Goal: Information Seeking & Learning: Check status

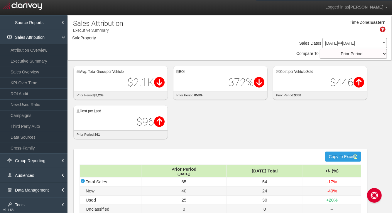
select select "object:1290"
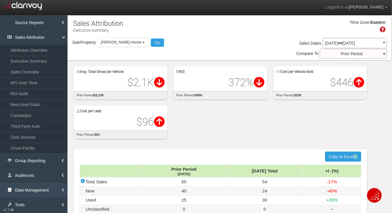
click at [30, 185] on link "Data Management" at bounding box center [33, 189] width 67 height 15
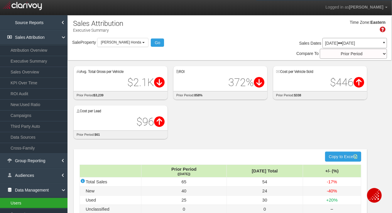
click at [26, 202] on link "Users" at bounding box center [33, 202] width 67 height 11
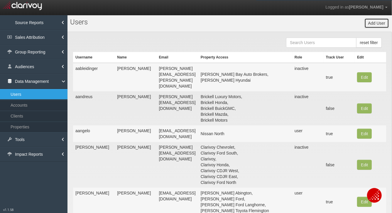
click at [375, 22] on button "Add User" at bounding box center [376, 23] width 25 height 10
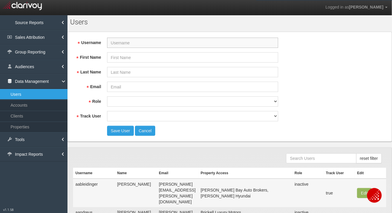
click at [139, 44] on input "Username" at bounding box center [192, 43] width 171 height 10
paste input "ashleighz@cityautomall.com"
type input "ashleighz@cityautomall.com"
click at [123, 87] on input "Email" at bounding box center [192, 87] width 171 height 10
paste input "ashleighz@cityautomall.com"
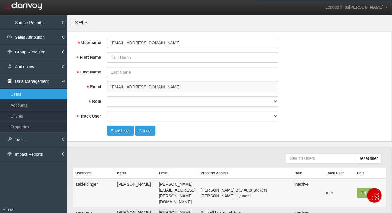
type input "ashleighz@cityautomall.com"
click at [123, 56] on input "First Name" at bounding box center [192, 57] width 171 height 10
paste input "ashleighz@cityautomall.com"
drag, startPoint x: 113, startPoint y: 57, endPoint x: 108, endPoint y: 57, distance: 4.7
click at [108, 57] on input "ashleighz@cityautomall.com" at bounding box center [192, 57] width 171 height 10
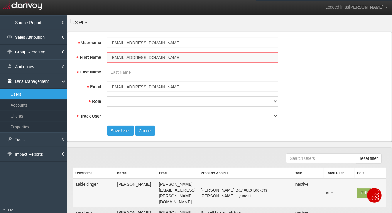
drag, startPoint x: 188, startPoint y: 58, endPoint x: 126, endPoint y: 59, distance: 61.9
click at [126, 59] on input "Ashleighz@cityautomall.com" at bounding box center [192, 57] width 171 height 10
type input "Ashleigh"
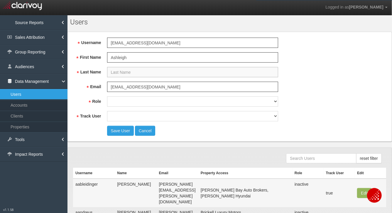
click at [122, 73] on input "Last Name" at bounding box center [192, 72] width 171 height 10
type input "S"
type input "Zelleer"
click at [131, 102] on select "super user thirdpartyuser demo inactive upload user+upload" at bounding box center [192, 101] width 171 height 10
select select "user"
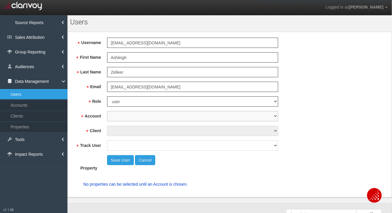
click at [125, 116] on select "1st Gear Motorsports 212 Motors 24 Auto Group 405 Motors 44 Auto Mart 503Autos …" at bounding box center [192, 116] width 171 height 10
select select "object:3746"
select select "object:5100"
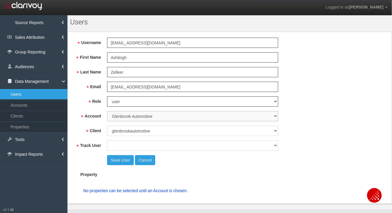
select select "object:5101"
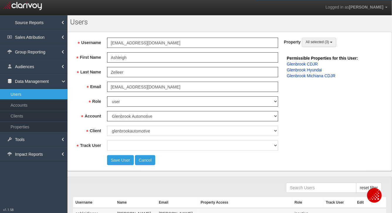
click at [311, 44] on span "All selected (3)" at bounding box center [317, 42] width 23 height 4
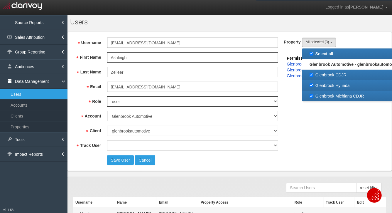
click at [331, 82] on label "Glenbrook Hyundai" at bounding box center [353, 86] width 99 height 8
click at [313, 83] on input "Glenbrook Hyundai" at bounding box center [311, 85] width 4 height 4
checkbox input "false"
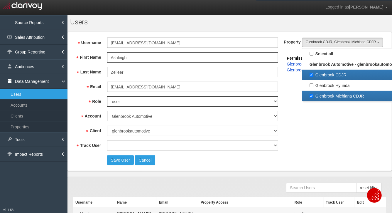
click at [332, 96] on label "Glenbrook Michiana CDJR" at bounding box center [353, 96] width 99 height 8
click at [313, 96] on input "Glenbrook Michiana CDJR" at bounding box center [311, 96] width 4 height 4
checkbox input "false"
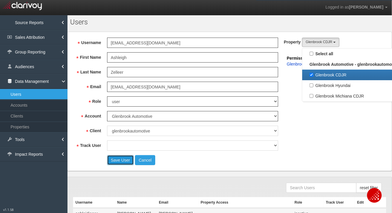
click at [115, 159] on button "Save User" at bounding box center [120, 160] width 27 height 10
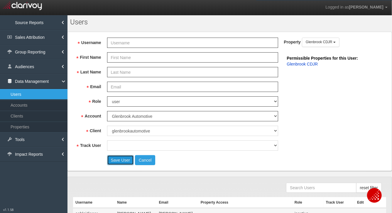
scroll to position [0, 0]
select select "? undefined:undefined ?"
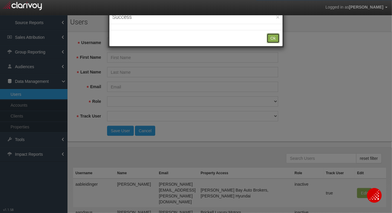
click at [275, 41] on button "Ok" at bounding box center [273, 38] width 13 height 10
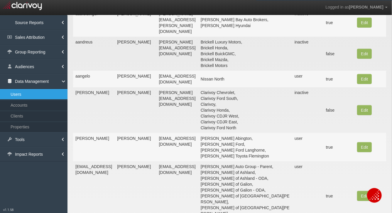
scroll to position [159, 0]
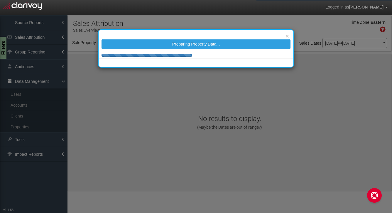
select select "object:1277"
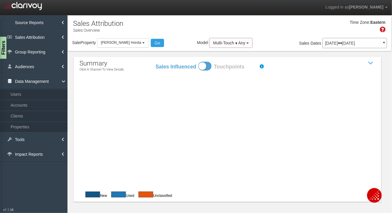
click at [331, 45] on p "Jun 01, 2025 Jun 30, 2025" at bounding box center [354, 43] width 59 height 4
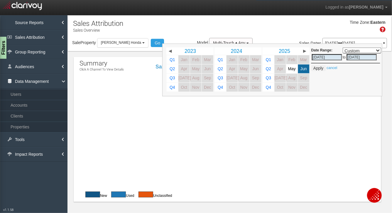
click at [251, 29] on div "Time Zone: Eastern" at bounding box center [230, 28] width 324 height 19
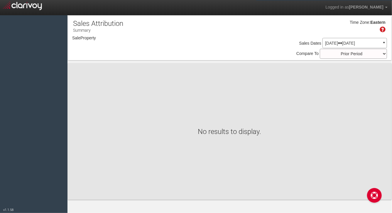
select select "object:879"
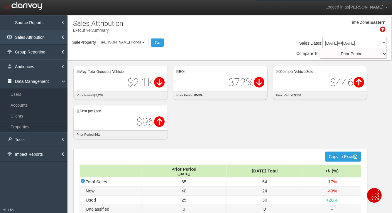
click at [26, 36] on link "Sales Attribution" at bounding box center [33, 37] width 67 height 15
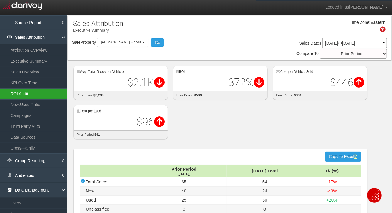
click at [30, 94] on link "ROI Audit" at bounding box center [33, 93] width 67 height 11
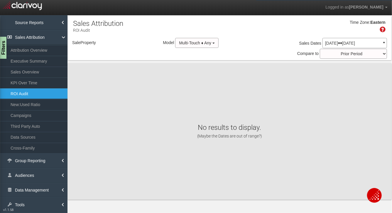
select select "object:3885"
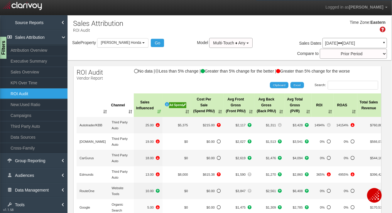
click at [177, 104] on div "Ad Spend" at bounding box center [177, 105] width 17 height 6
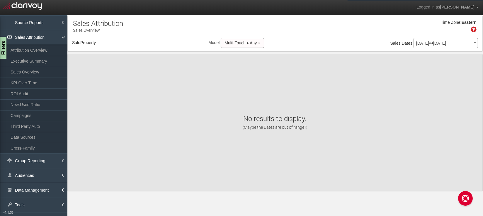
select select "object:1279"
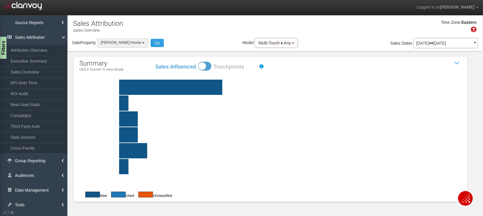
click at [123, 43] on span "[PERSON_NAME] Honda" at bounding box center [121, 42] width 40 height 4
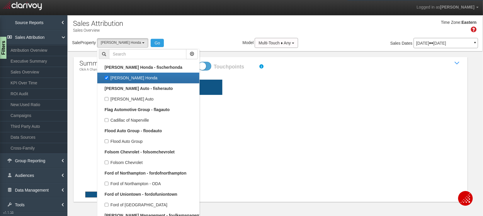
click at [120, 76] on label "[PERSON_NAME] Honda" at bounding box center [148, 78] width 99 height 8
click at [109, 76] on input "[PERSON_NAME] Honda" at bounding box center [107, 78] width 4 height 4
checkbox input "false"
select select
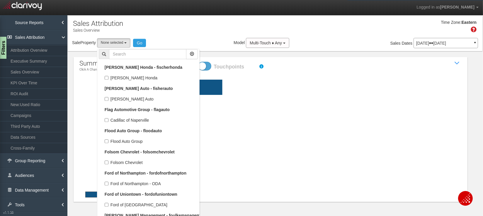
scroll to position [6015, 0]
click at [117, 53] on input "text" at bounding box center [147, 54] width 77 height 10
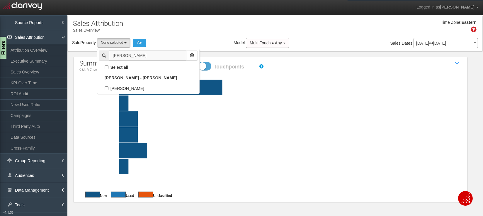
scroll to position [0, 0]
type input "ronnie"
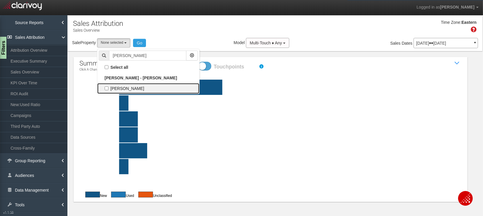
click at [128, 88] on label "[PERSON_NAME]" at bounding box center [148, 88] width 99 height 8
click at [109, 88] on input "[PERSON_NAME]" at bounding box center [107, 88] width 4 height 4
checkbox input "true"
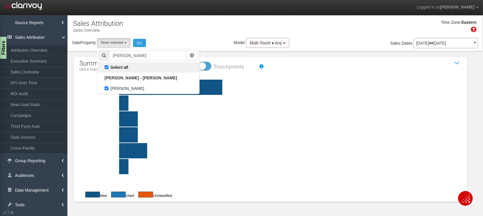
select select "object:2499"
checkbox input "true"
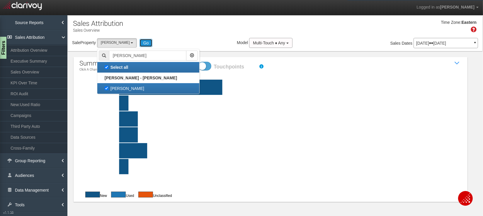
click at [150, 43] on button "Go" at bounding box center [146, 43] width 13 height 8
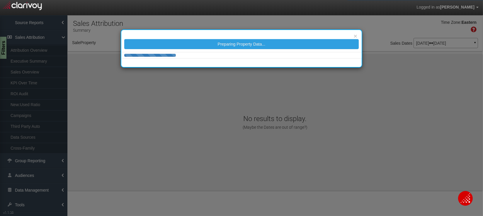
select select "object:5095"
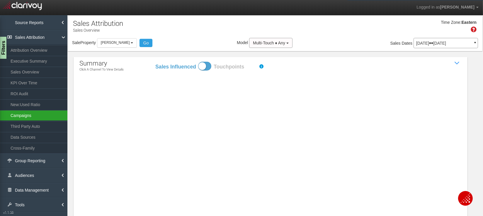
click at [22, 113] on link "Campaigns" at bounding box center [33, 115] width 67 height 11
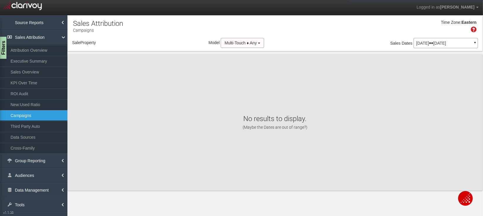
select select "object:7703"
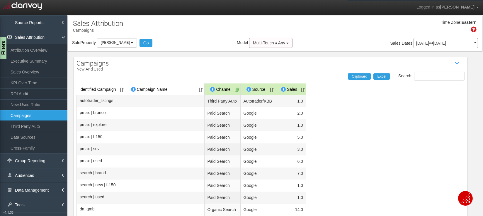
click at [430, 45] on p "Jun 01, 2025 Jun 30, 2025" at bounding box center [446, 43] width 59 height 4
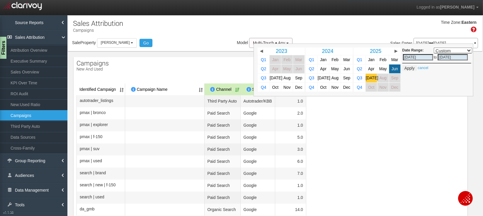
click at [370, 79] on span "[DATE]" at bounding box center [372, 78] width 13 height 4
select select ","
type input "[DATE]"
click at [411, 67] on button "Apply" at bounding box center [409, 68] width 14 height 6
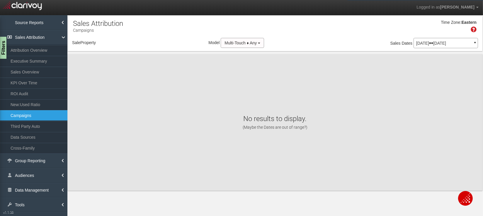
select select "object:10293"
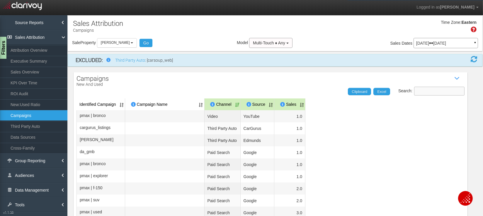
click at [424, 89] on input "Search:" at bounding box center [439, 91] width 50 height 9
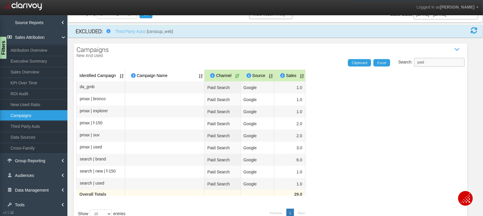
scroll to position [31, 0]
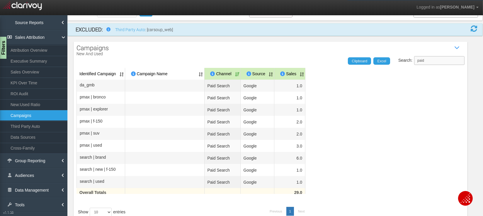
type input "paid"
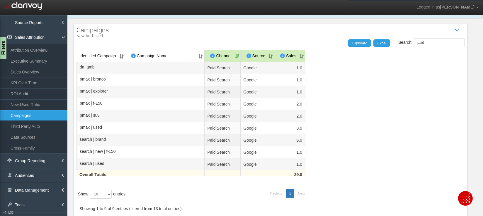
scroll to position [49, 0]
click at [29, 61] on link "Executive Summary" at bounding box center [33, 61] width 67 height 11
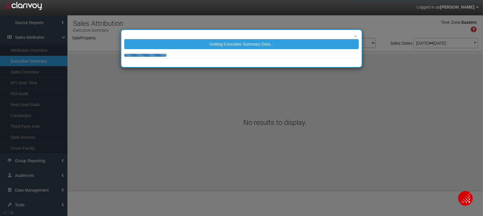
select select "object:12895"
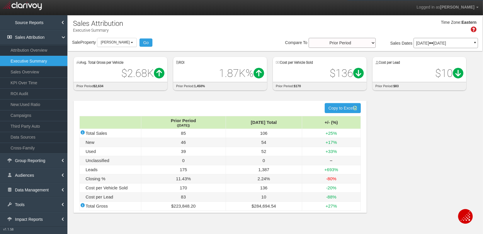
drag, startPoint x: 374, startPoint y: 101, endPoint x: 412, endPoint y: 111, distance: 38.6
click at [411, 112] on div "hidden input value Copy to Excel Prior Period (Jun '25) Jul '25 Total +/- (%) T…" at bounding box center [275, 158] width 415 height 127
click at [21, 94] on link "ROI Audit" at bounding box center [33, 93] width 67 height 11
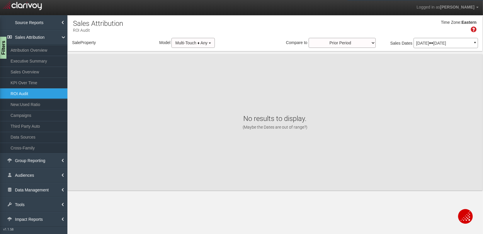
select select "object:15487"
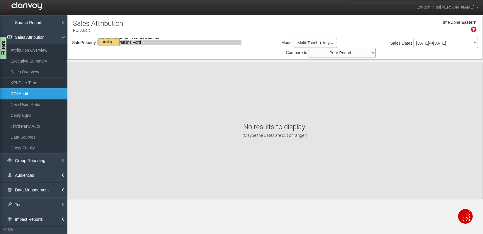
click at [0, 0] on div "× Getting Executive Summary Data..." at bounding box center [0, 0] width 0 height 0
select select "object:15487"
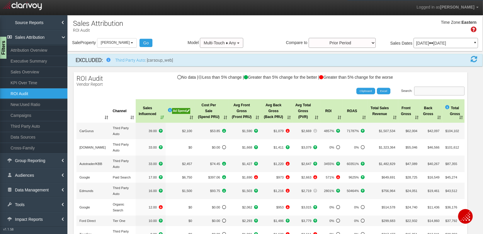
click at [436, 91] on input "Search:" at bounding box center [439, 91] width 50 height 9
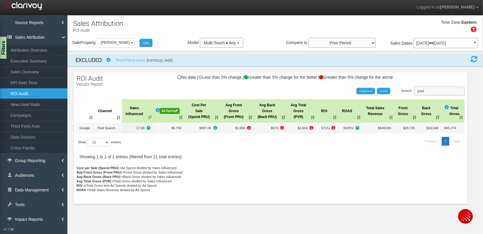
type input "paid"
click at [26, 61] on link "Executive Summary" at bounding box center [33, 61] width 67 height 11
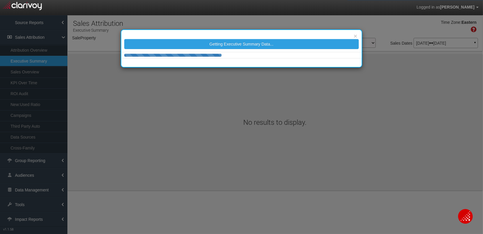
select select "object:18089"
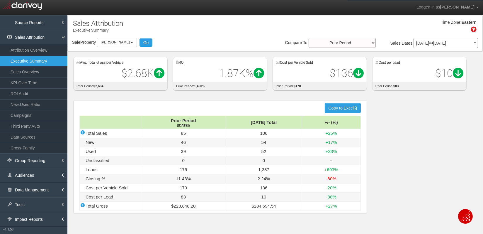
click at [163, 96] on div "hidden input value Copy to Excel Prior Period (Jun '25) Jul '25 Total +/- (%) T…" at bounding box center [275, 158] width 415 height 127
click at [29, 83] on link "KPI Over Time" at bounding box center [33, 82] width 67 height 11
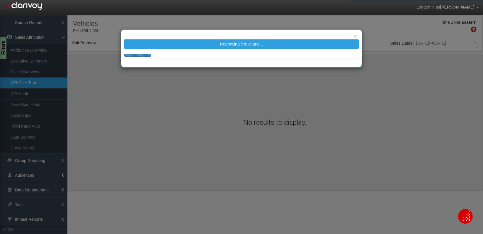
select select "object:20680"
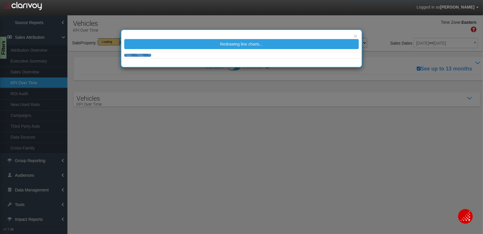
click at [398, 29] on div "× Redrawing line charts..." at bounding box center [241, 117] width 483 height 234
click at [380, 30] on div "× Redrawing line charts..." at bounding box center [241, 117] width 483 height 234
select select "object:20680"
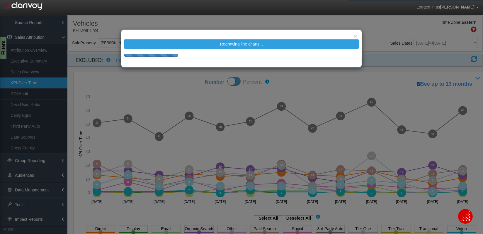
click at [240, 83] on span at bounding box center [234, 81] width 13 height 9
click at [185, 77] on input "Number Percent" at bounding box center [184, 77] width 0 height 0
checkbox input "true"
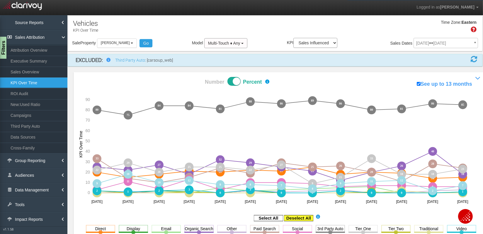
click at [298, 186] on icon "20 20 15 15 18 18 21 21 20 20 22 22 21 21 25 25 18 18 20 20 19 19 14 14 15 15 0…" at bounding box center [279, 148] width 400 height 118
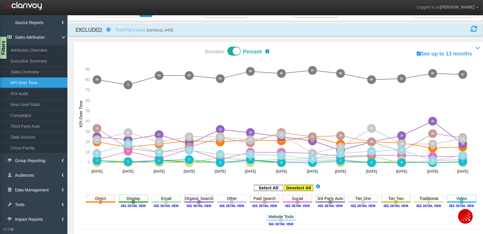
click at [290, 188] on rect at bounding box center [298, 188] width 29 height 6
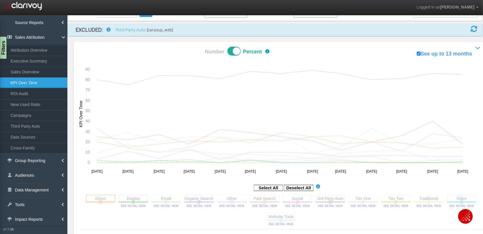
click at [102, 197] on rect at bounding box center [100, 197] width 29 height 7
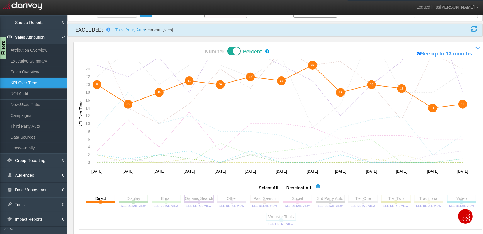
click at [199, 199] on rect at bounding box center [199, 197] width 29 height 7
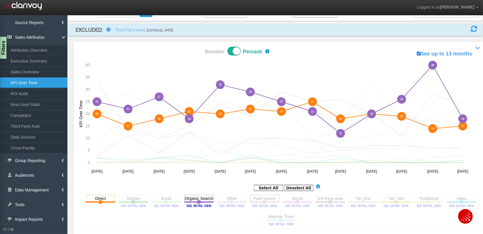
click at [259, 198] on rect at bounding box center [264, 197] width 29 height 7
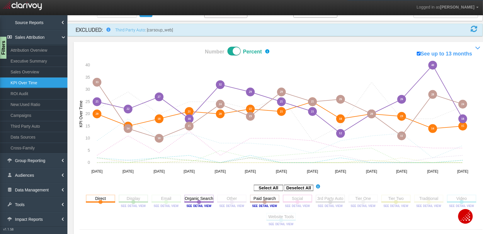
click at [297, 198] on rect at bounding box center [297, 197] width 29 height 7
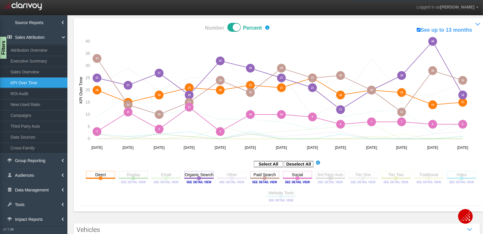
scroll to position [58, 0]
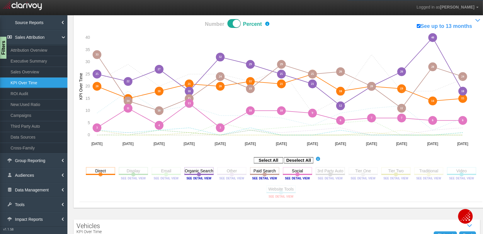
click at [273, 196] on image at bounding box center [281, 196] width 26 height 4
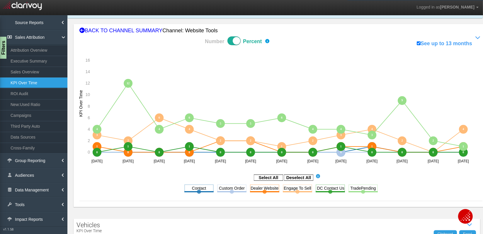
scroll to position [43, 0]
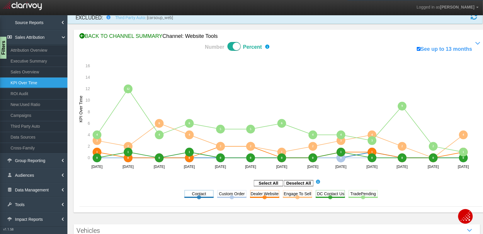
click at [81, 36] on icon at bounding box center [81, 35] width 5 height 5
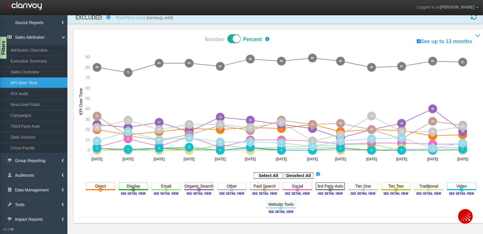
click at [321, 182] on rect at bounding box center [330, 185] width 29 height 7
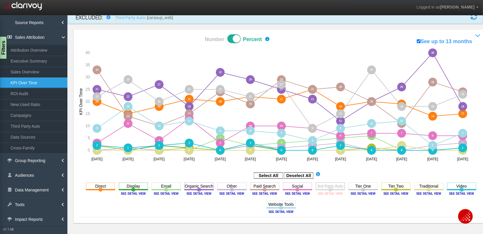
scroll to position [53, 0]
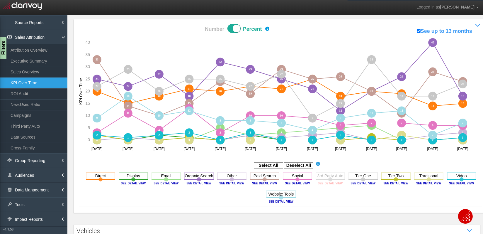
click at [320, 183] on image at bounding box center [330, 183] width 26 height 4
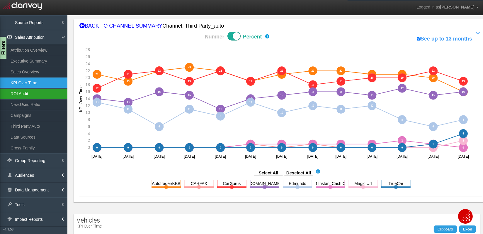
click at [27, 94] on link "ROI Audit" at bounding box center [33, 93] width 67 height 11
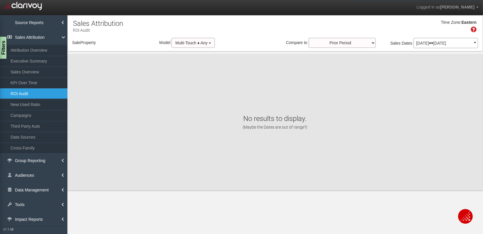
click at [0, 0] on div "× Getting line charts for third party auto sources..." at bounding box center [0, 0] width 0 height 0
select select "object:23526"
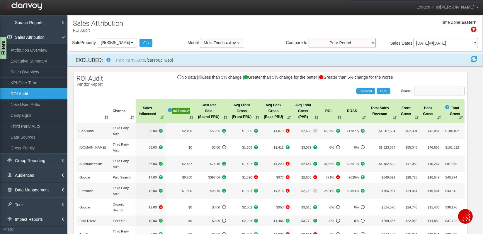
click at [433, 92] on input "Search:" at bounding box center [439, 91] width 50 height 9
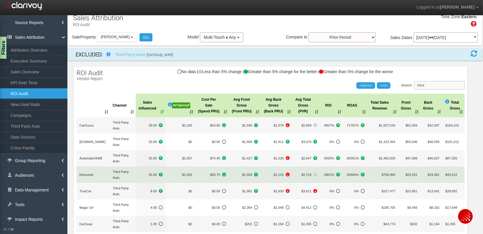
scroll to position [7, 0]
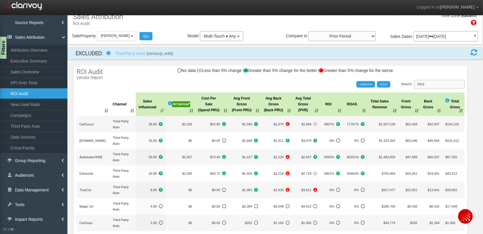
type input "third"
click at [288, 80] on div "Search: third" at bounding box center [366, 84] width 197 height 9
click at [235, 38] on span "Multi-Touch ♦ Any" at bounding box center [220, 36] width 32 height 5
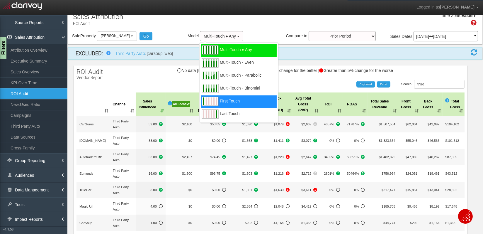
click at [229, 101] on span "First Touch" at bounding box center [230, 104] width 20 height 7
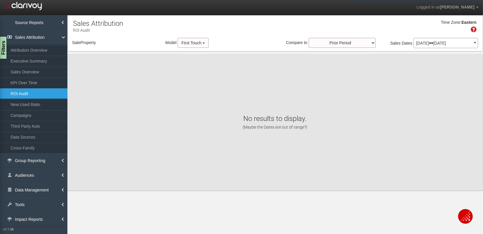
scroll to position [0, 0]
select select "object:26118"
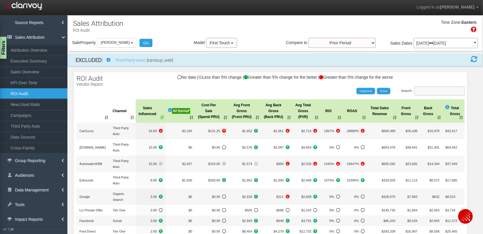
click at [426, 91] on input "Search:" at bounding box center [439, 91] width 50 height 9
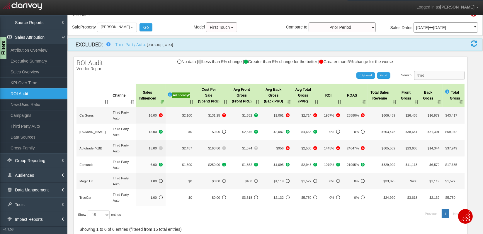
scroll to position [16, 0]
drag, startPoint x: 433, startPoint y: 73, endPoint x: 419, endPoint y: 72, distance: 14.4
click at [419, 72] on label "Search: third" at bounding box center [434, 74] width 64 height 9
type input "third"
click at [221, 24] on span "First Touch" at bounding box center [220, 26] width 20 height 5
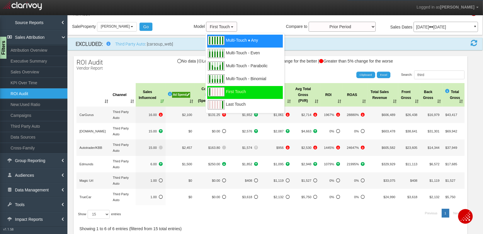
click at [229, 35] on div "Multi-Touch ♦ Any" at bounding box center [245, 41] width 76 height 13
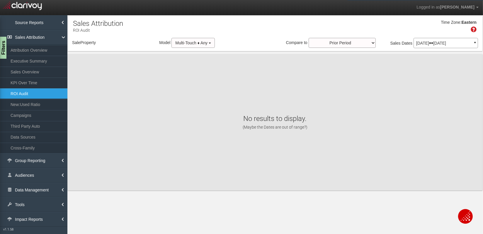
scroll to position [0, 0]
click at [0, 0] on div "Retrieving ROI data..." at bounding box center [0, 0] width 0 height 0
select select "object:28710"
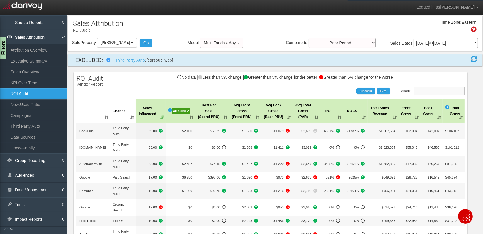
click at [430, 91] on input "Search:" at bounding box center [439, 91] width 50 height 9
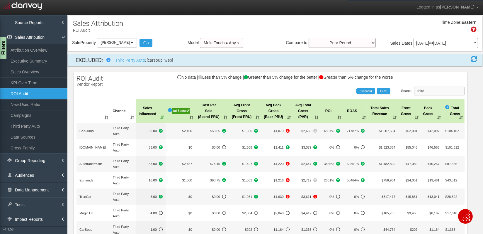
type input "third"
click at [287, 117] on th "Avg Back Gross (Back PRU)" at bounding box center [276, 110] width 31 height 23
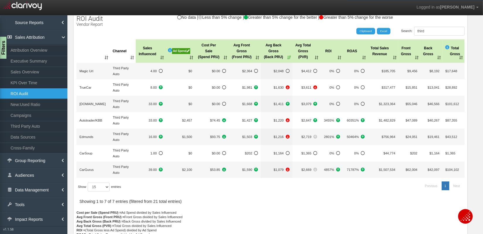
scroll to position [64, 0]
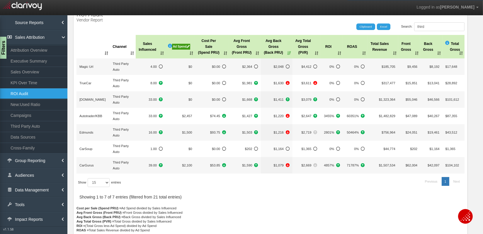
click at [316, 53] on th "Avg Total Gross (PVR)" at bounding box center [307, 46] width 28 height 23
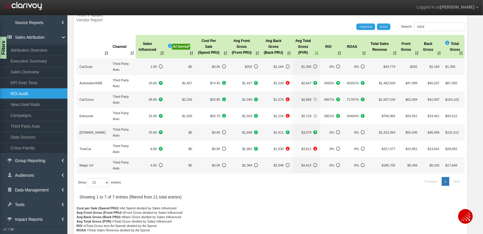
click at [316, 53] on th "Avg Total Gross (PVR)" at bounding box center [307, 46] width 28 height 23
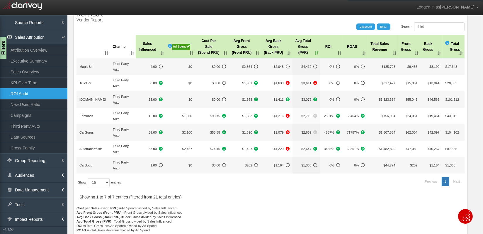
click at [332, 215] on p "Cost per Sale (Spend PRU) = Ad Spend divided by Sales Influenced Avg Front Gros…" at bounding box center [271, 223] width 388 height 35
click at [281, 209] on p "Cost per Sale (Spend PRU) = Ad Spend divided by Sales Influenced Avg Front Gros…" at bounding box center [271, 223] width 388 height 35
click at [243, 204] on div at bounding box center [271, 119] width 388 height 173
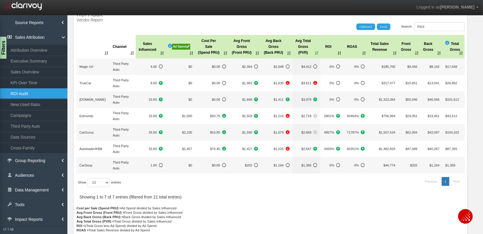
click at [137, 22] on div "Search: third Clipboard Excel" at bounding box center [268, 26] width 394 height 9
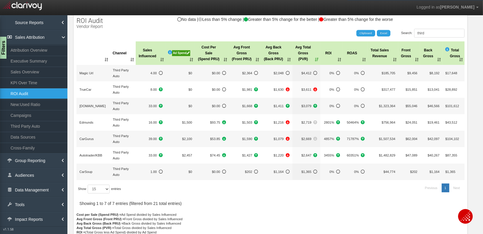
scroll to position [56, 0]
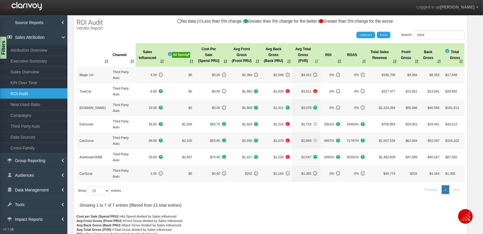
click at [137, 22] on div "No data | Less than 5% change | Greater than 5% change for the better | Greater…" at bounding box center [271, 24] width 394 height 10
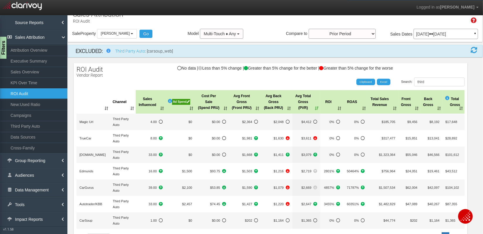
scroll to position [0, 0]
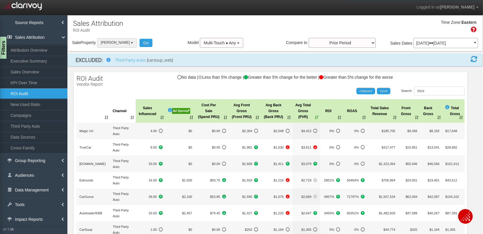
click at [121, 43] on span "[PERSON_NAME]" at bounding box center [115, 42] width 29 height 4
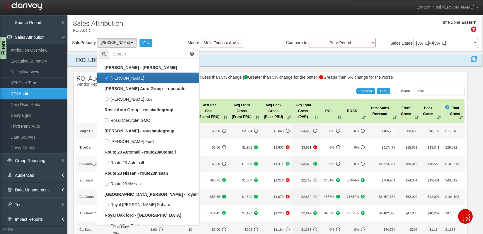
click at [125, 74] on label "[PERSON_NAME]" at bounding box center [148, 78] width 99 height 8
click at [109, 76] on input "[PERSON_NAME]" at bounding box center [107, 78] width 4 height 4
checkbox input "false"
select select
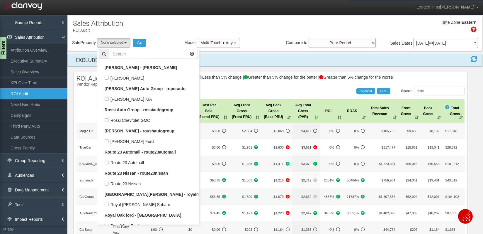
scroll to position [14788, 0]
click at [118, 53] on input "text" at bounding box center [147, 54] width 77 height 10
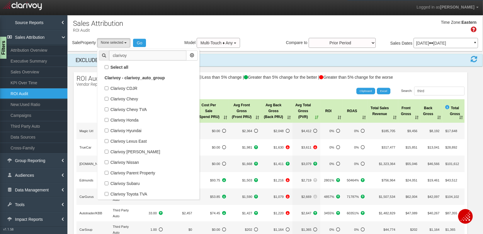
scroll to position [0, 0]
type input "clarivoy"
click at [135, 87] on label "Clarivoy CDJR" at bounding box center [148, 88] width 99 height 8
click at [109, 87] on input "Clarivoy CDJR" at bounding box center [107, 88] width 4 height 4
checkbox input "true"
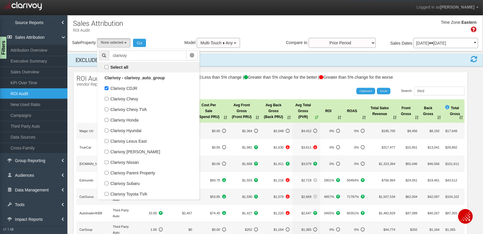
select select "object:27168"
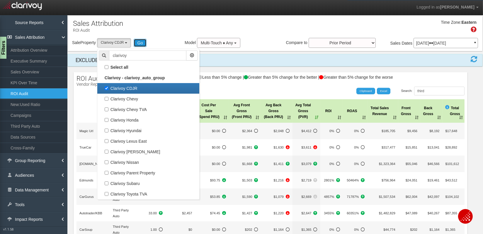
click at [143, 42] on button "Go" at bounding box center [140, 43] width 13 height 8
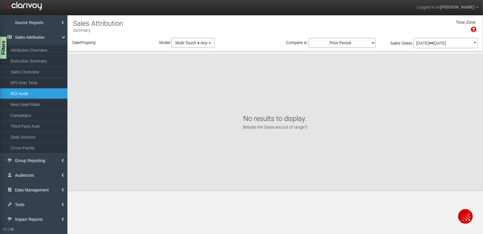
click at [265, 28] on div "Time Zone:" at bounding box center [275, 28] width 415 height 19
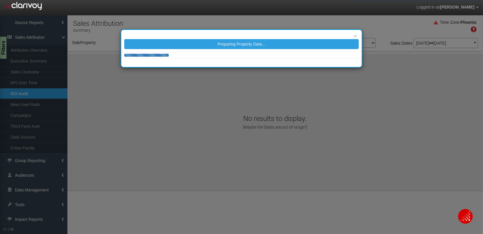
select select "object:29760"
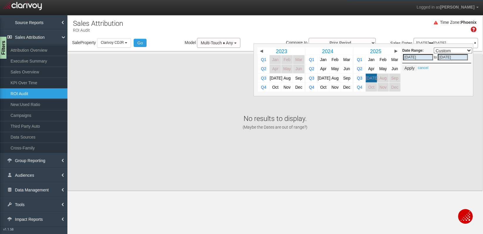
select select "object:29760"
click at [397, 68] on span "Jun" at bounding box center [395, 69] width 6 height 4
select select ","
type input "[DATE]"
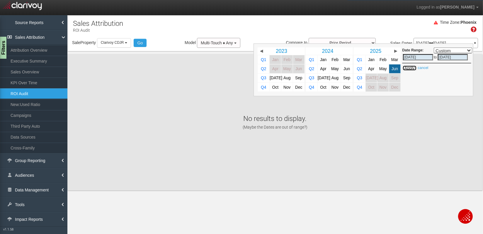
click at [412, 68] on button "Apply" at bounding box center [409, 68] width 14 height 6
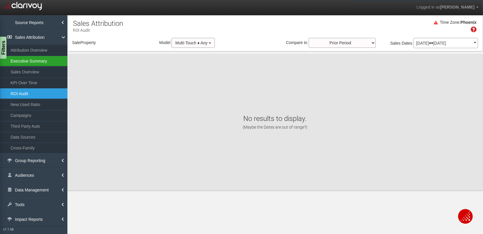
click at [28, 60] on link "Executive Summary" at bounding box center [33, 61] width 67 height 11
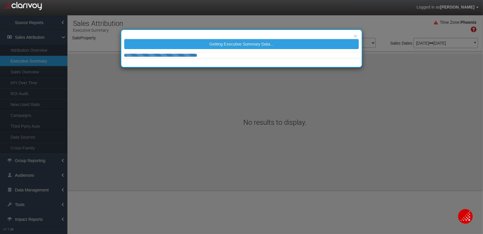
select select "object:32419"
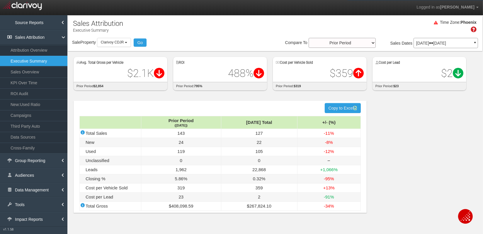
click at [225, 32] on div "Time Zone: Phoenix" at bounding box center [275, 28] width 415 height 19
click at [171, 90] on div "Avg. Total Gross per Vehicle $2.1K Difference: $-745.00 prior period $2,854 ROI…" at bounding box center [278, 70] width 409 height 39
click at [27, 73] on link "Sales Overview" at bounding box center [33, 72] width 67 height 11
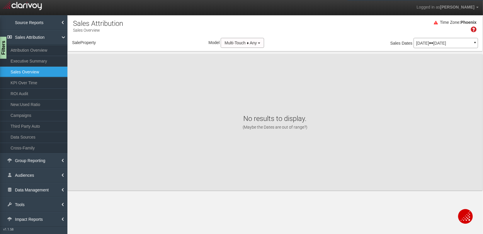
select select "object:35012"
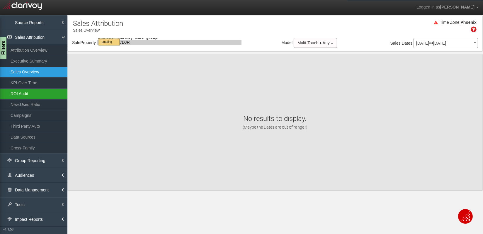
select select "object:35012"
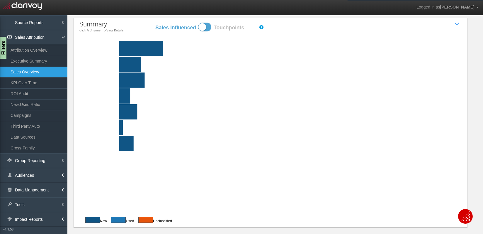
scroll to position [40, 0]
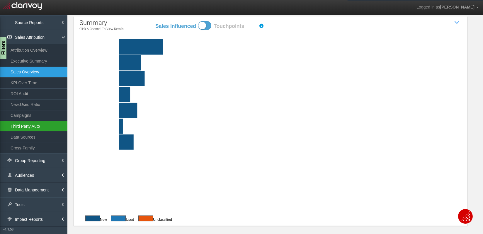
click at [18, 125] on link "Third Party Auto" at bounding box center [33, 126] width 67 height 11
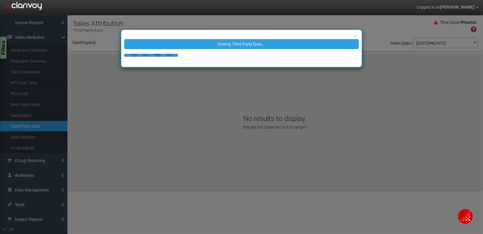
select select "object:37604"
click at [382, 31] on div "× Getting Third Party Data..." at bounding box center [241, 117] width 483 height 234
select select "object:37604"
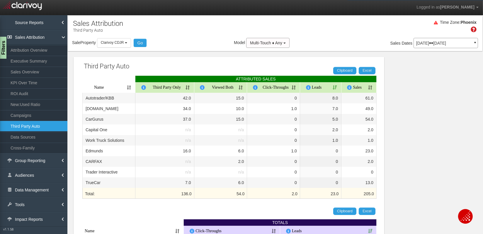
click at [371, 88] on th "Sales" at bounding box center [359, 87] width 35 height 11
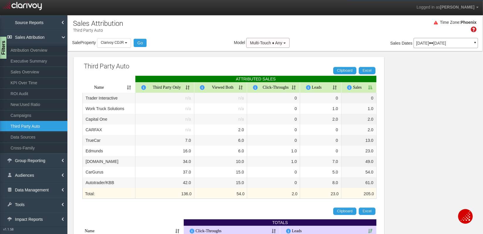
click at [371, 88] on th "Sales" at bounding box center [359, 87] width 35 height 11
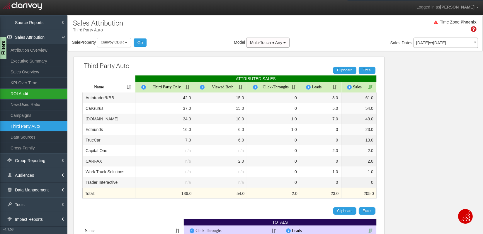
click at [20, 92] on link "ROI Audit" at bounding box center [33, 93] width 67 height 11
click at [23, 93] on link "ROI Audit" at bounding box center [33, 93] width 67 height 11
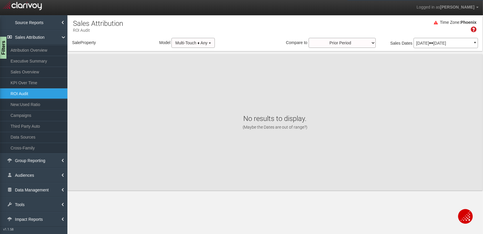
select select "object:40199"
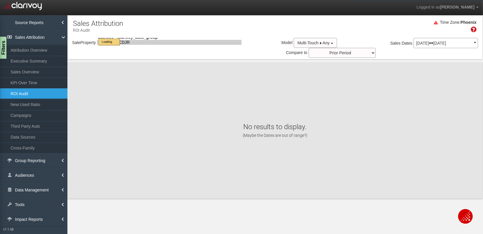
select select "object:40199"
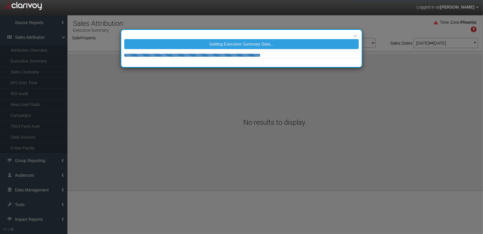
select select "object:968"
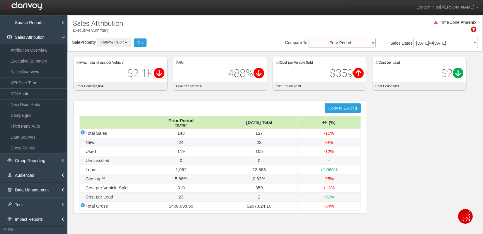
click at [114, 44] on button "Clarivoy CDJR" at bounding box center [114, 42] width 34 height 9
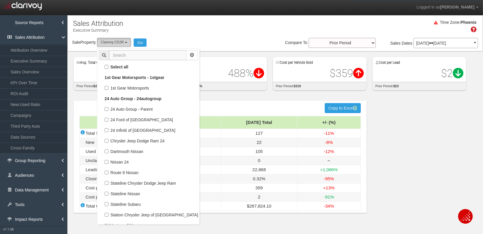
scroll to position [7519, 0]
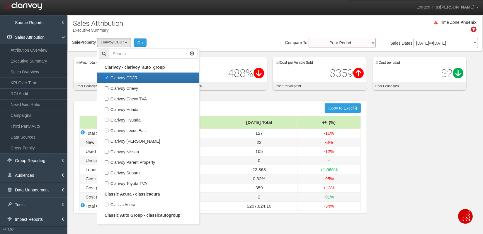
click at [123, 80] on label "Clarivoy CDJR" at bounding box center [148, 78] width 99 height 8
click at [109, 79] on input "Clarivoy CDJR" at bounding box center [107, 78] width 4 height 4
checkbox input "false"
select select
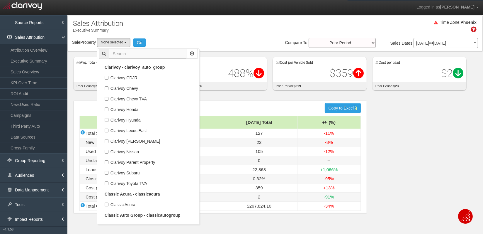
click at [118, 52] on input "text" at bounding box center [147, 54] width 77 height 10
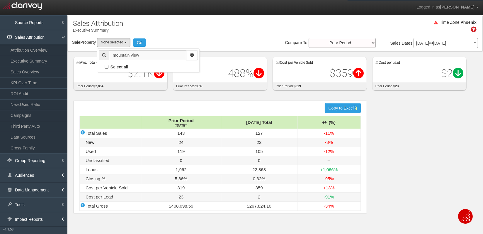
scroll to position [0, 0]
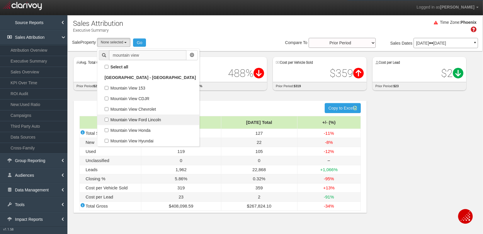
type input "mountain view"
drag, startPoint x: 107, startPoint y: 119, endPoint x: 118, endPoint y: 111, distance: 13.7
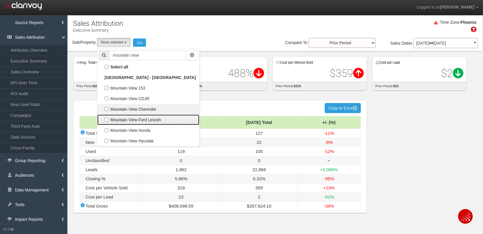
click at [107, 119] on label "Mountain View Ford Lincoln" at bounding box center [148, 120] width 99 height 8
click at [107, 119] on input "Mountain View Ford Lincoln" at bounding box center [107, 120] width 4 height 4
checkbox input "true"
select select "object:2141"
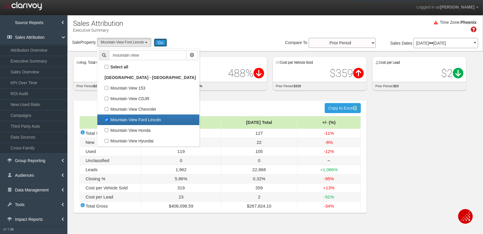
click at [165, 43] on button "Go" at bounding box center [160, 42] width 13 height 8
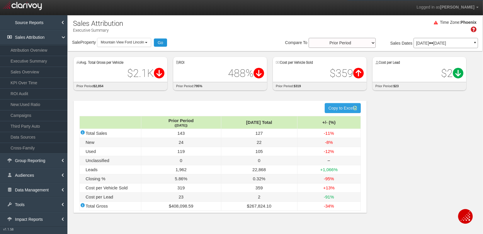
click at [29, 95] on link "ROI Audit" at bounding box center [33, 93] width 67 height 11
click at [161, 43] on button "Go" at bounding box center [160, 42] width 13 height 8
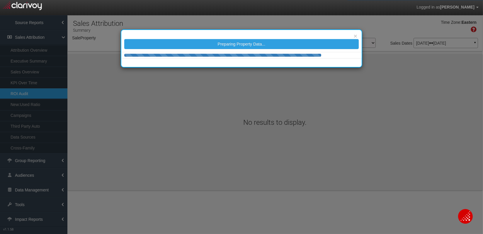
select select "object:4798"
